Goal: Navigation & Orientation: Find specific page/section

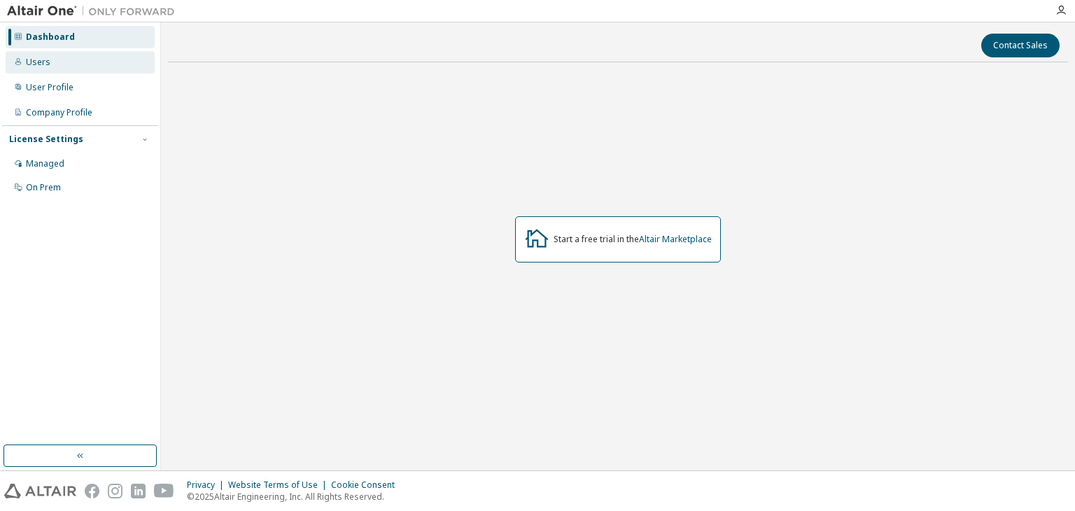
click at [90, 62] on div "Users" at bounding box center [80, 62] width 149 height 22
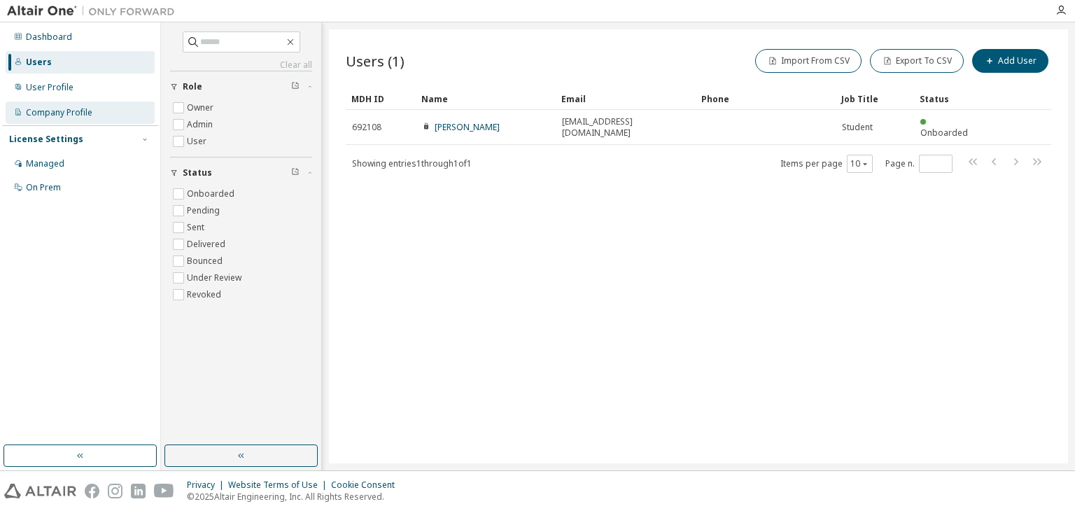
click at [46, 114] on div "Company Profile" at bounding box center [59, 112] width 66 height 11
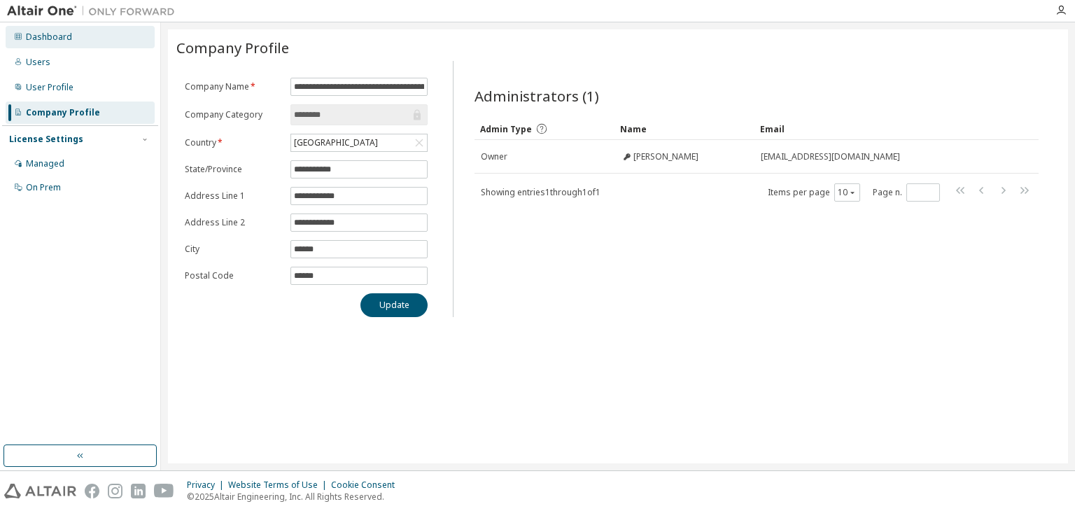
click at [38, 36] on div "Dashboard" at bounding box center [49, 36] width 46 height 11
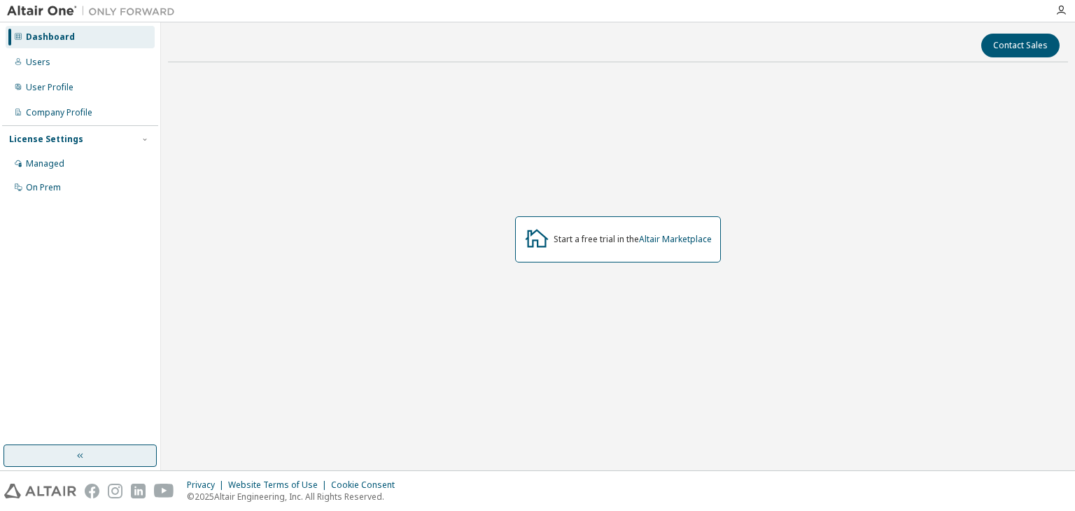
click at [94, 448] on button "button" at bounding box center [79, 455] width 153 height 22
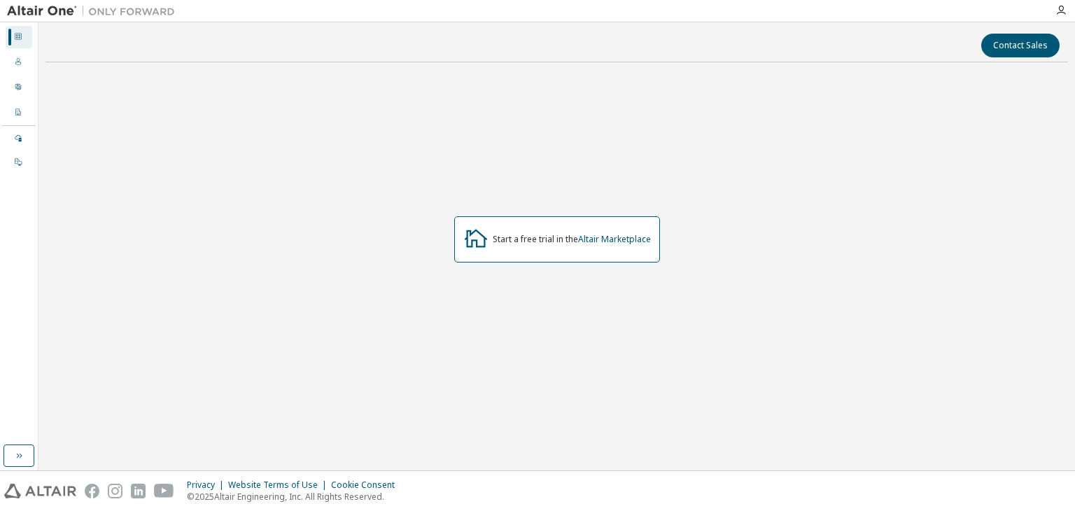
click at [1072, 6] on div at bounding box center [1061, 10] width 28 height 11
click at [1064, 10] on icon "button" at bounding box center [1060, 10] width 11 height 11
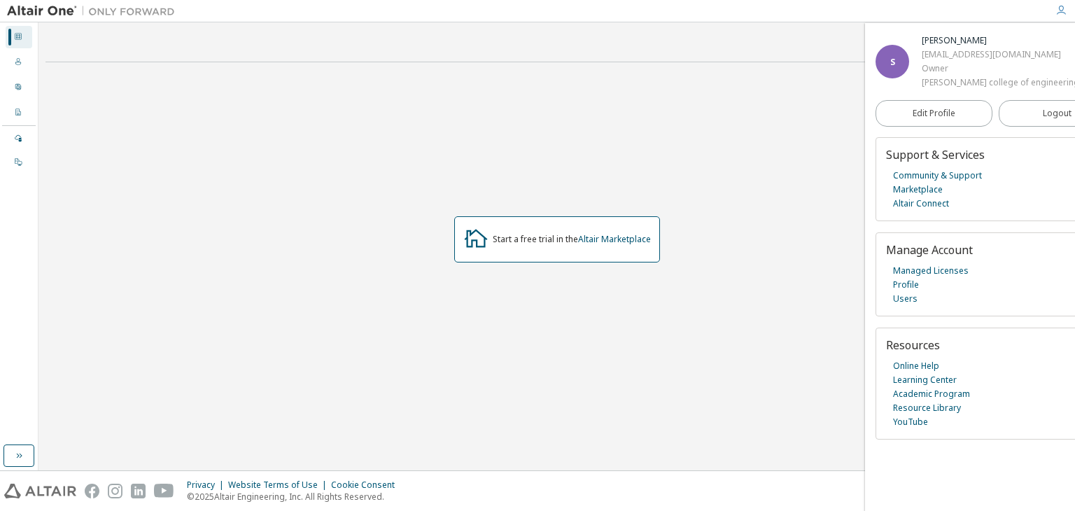
click at [1061, 6] on icon "button" at bounding box center [1060, 10] width 11 height 11
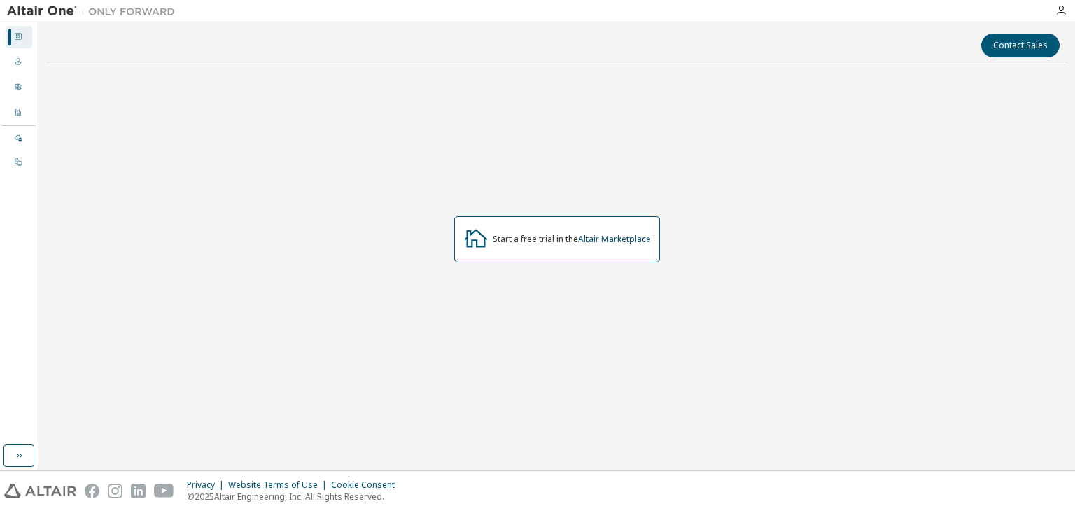
click at [16, 35] on icon at bounding box center [18, 36] width 7 height 7
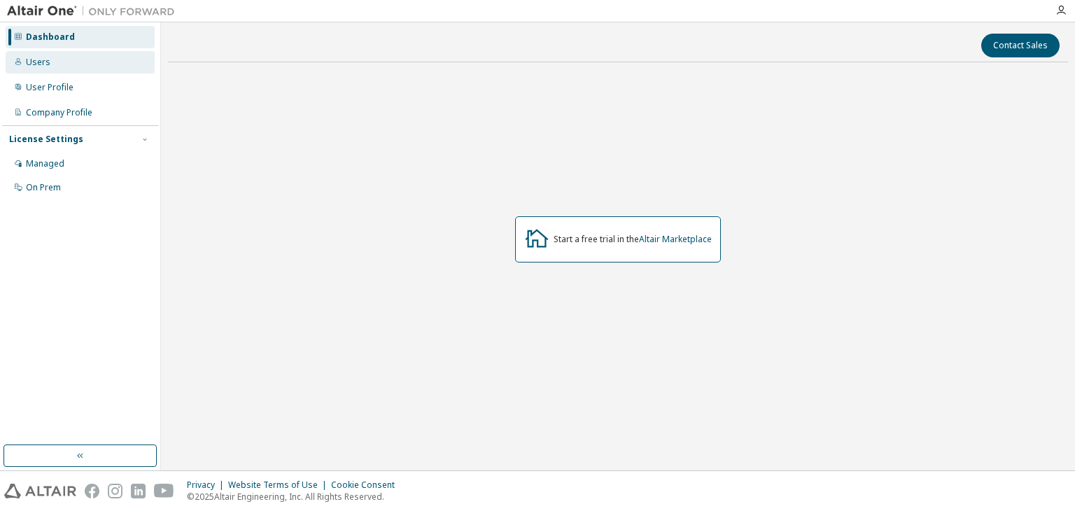
click at [48, 68] on div "Users" at bounding box center [80, 62] width 149 height 22
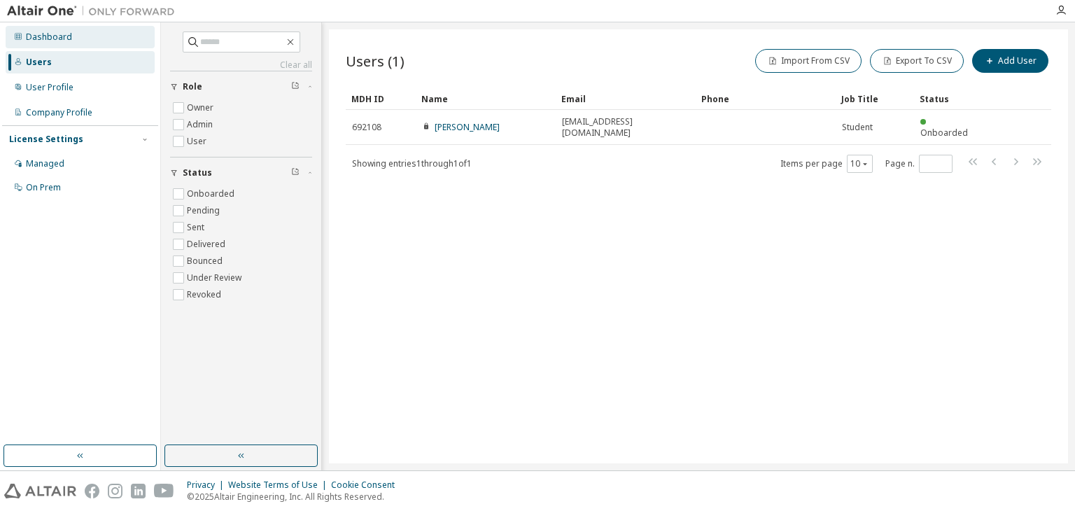
click at [36, 36] on div "Dashboard" at bounding box center [49, 36] width 46 height 11
